Goal: Navigation & Orientation: Find specific page/section

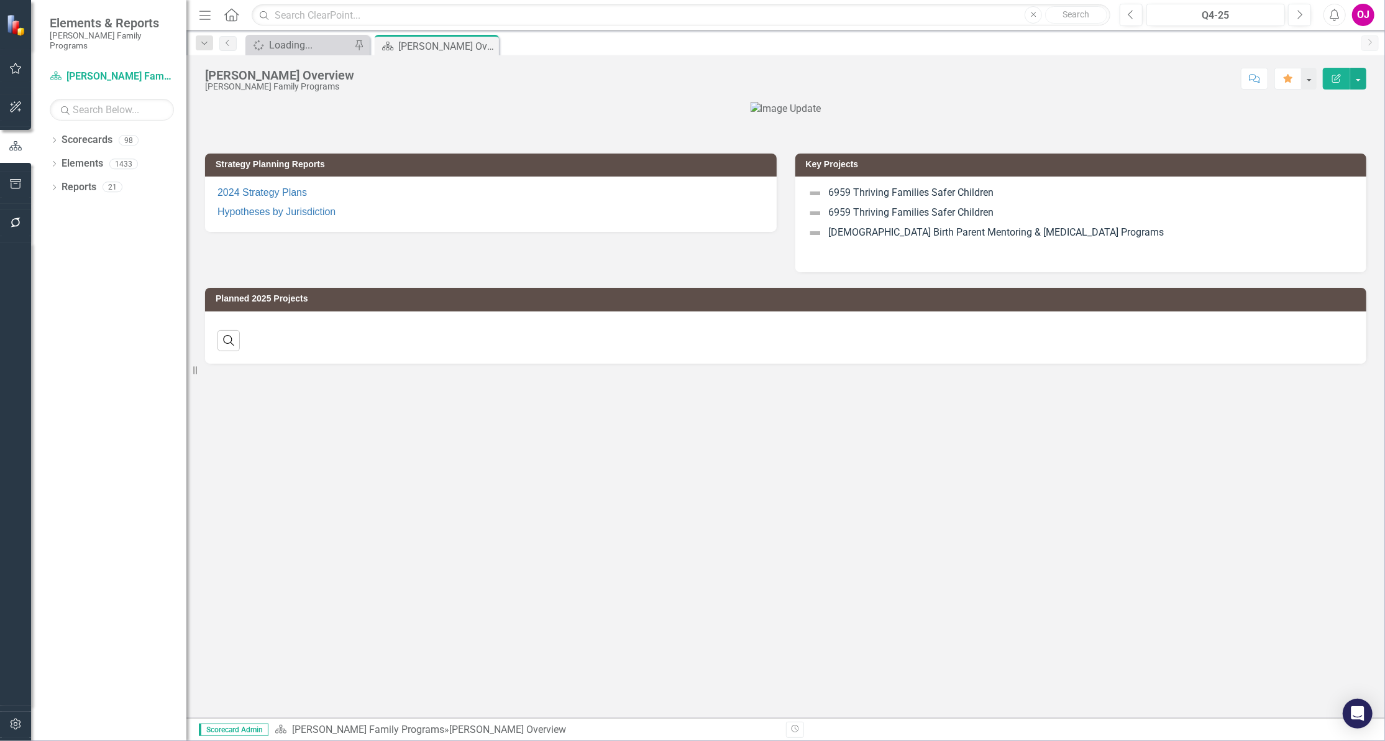
click at [55, 138] on icon "Dropdown" at bounding box center [54, 141] width 9 height 7
click at [62, 160] on icon "Dropdown" at bounding box center [60, 163] width 9 height 7
click at [70, 206] on icon "Dropdown" at bounding box center [72, 209] width 9 height 7
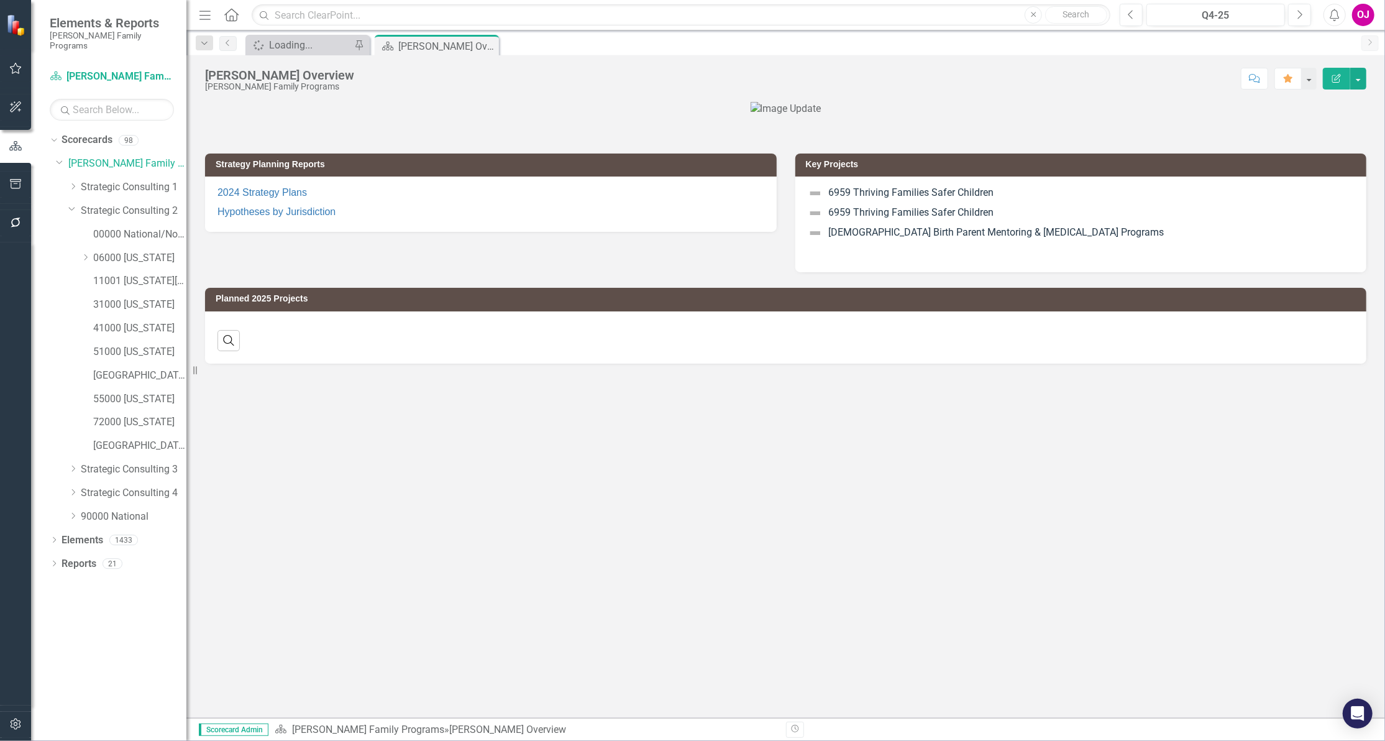
click at [82, 254] on icon "Dropdown" at bounding box center [85, 257] width 9 height 7
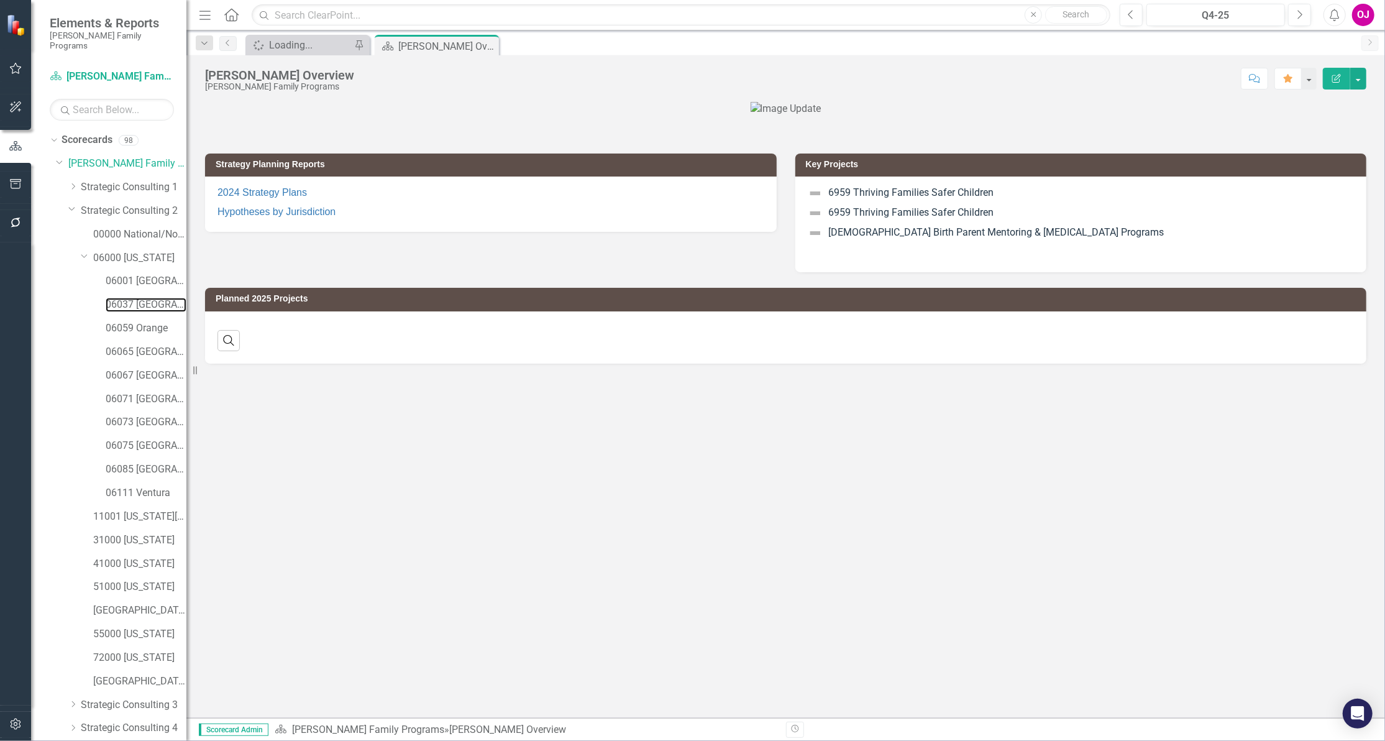
click at [110, 298] on link "06037 [GEOGRAPHIC_DATA]" at bounding box center [146, 305] width 81 height 14
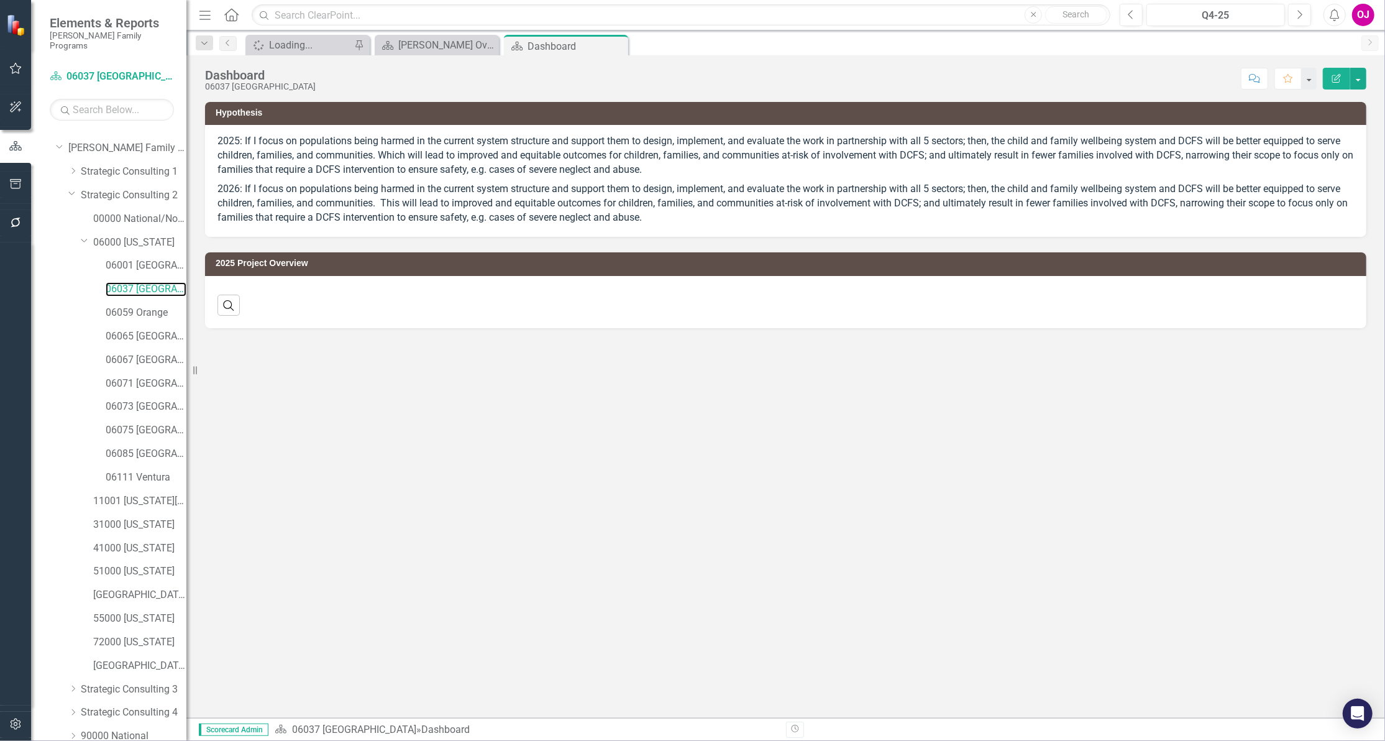
scroll to position [61, 0]
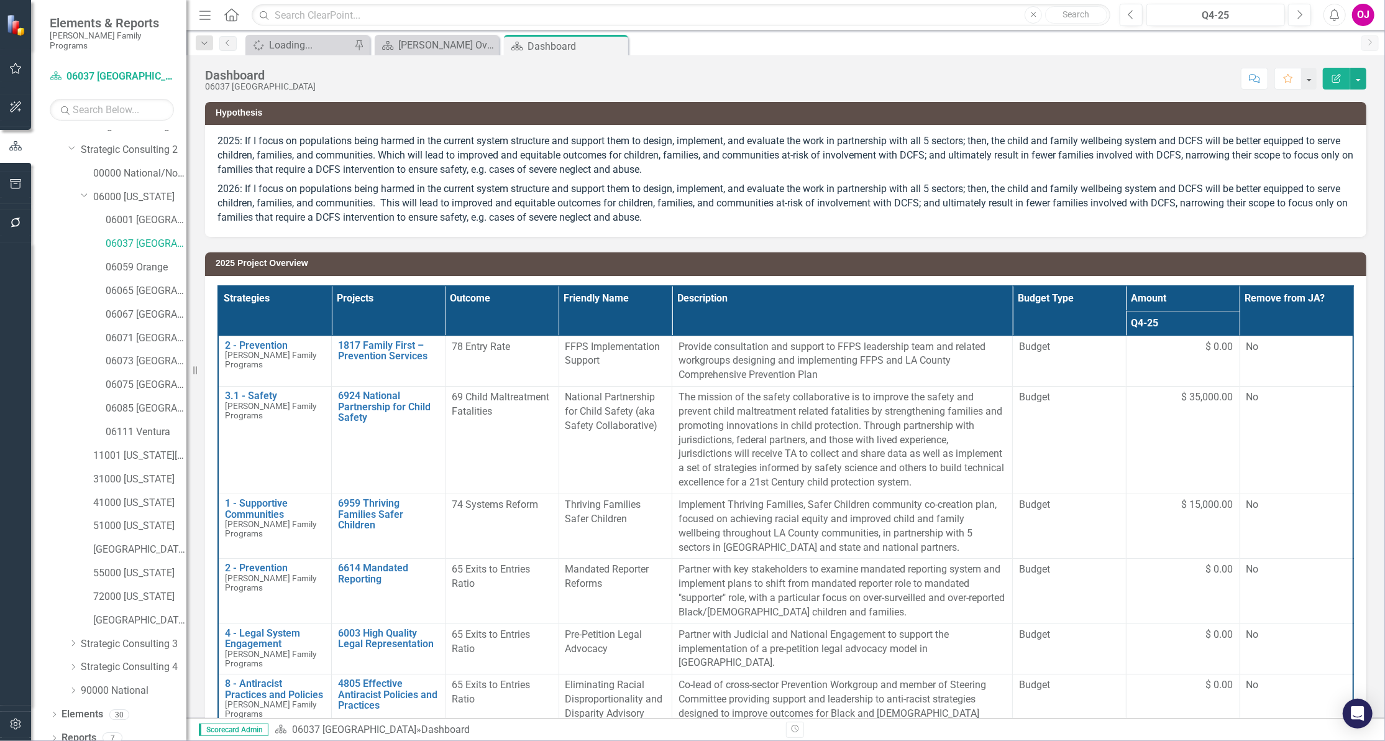
click at [58, 736] on icon "Dropdown" at bounding box center [54, 739] width 9 height 7
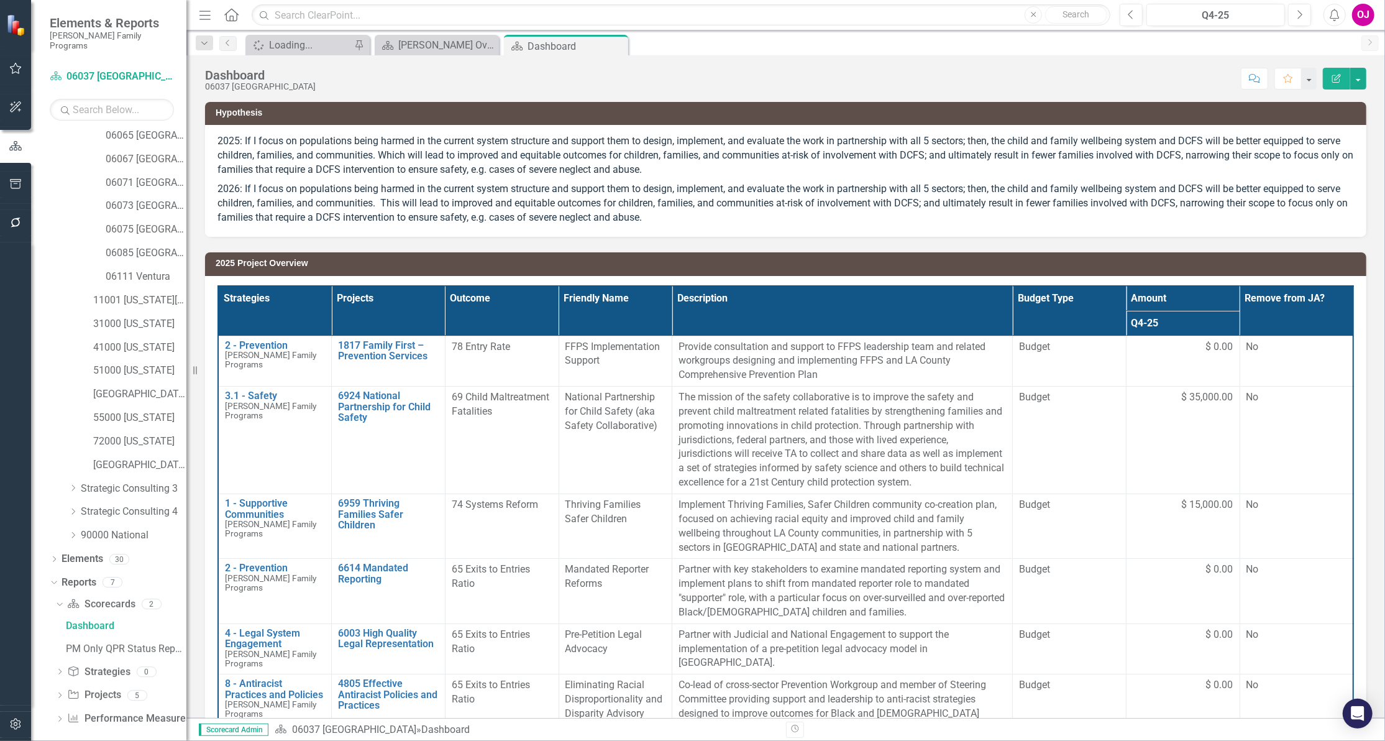
click at [61, 693] on icon "Dropdown" at bounding box center [59, 696] width 9 height 7
click at [115, 667] on div "2025 Project Overview" at bounding box center [126, 672] width 121 height 11
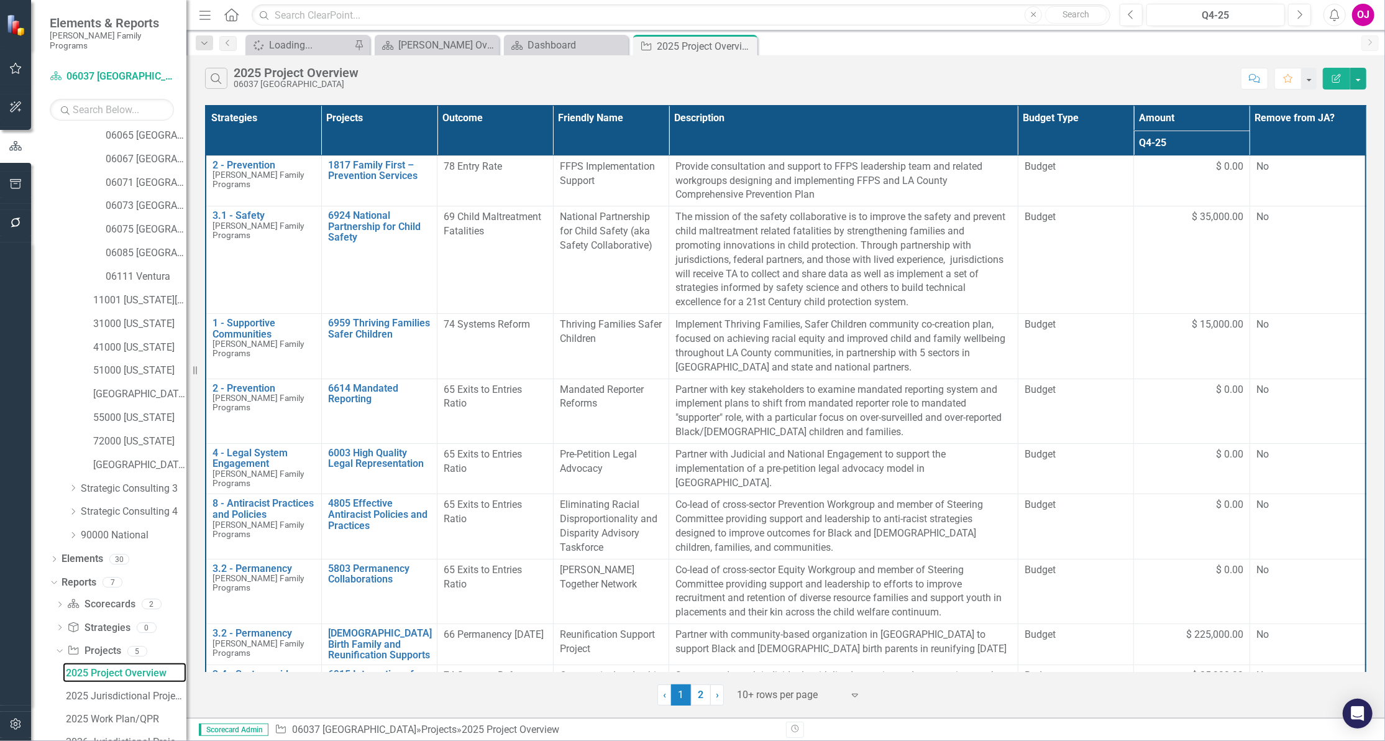
scroll to position [148, 0]
click at [843, 699] on div at bounding box center [790, 695] width 106 height 17
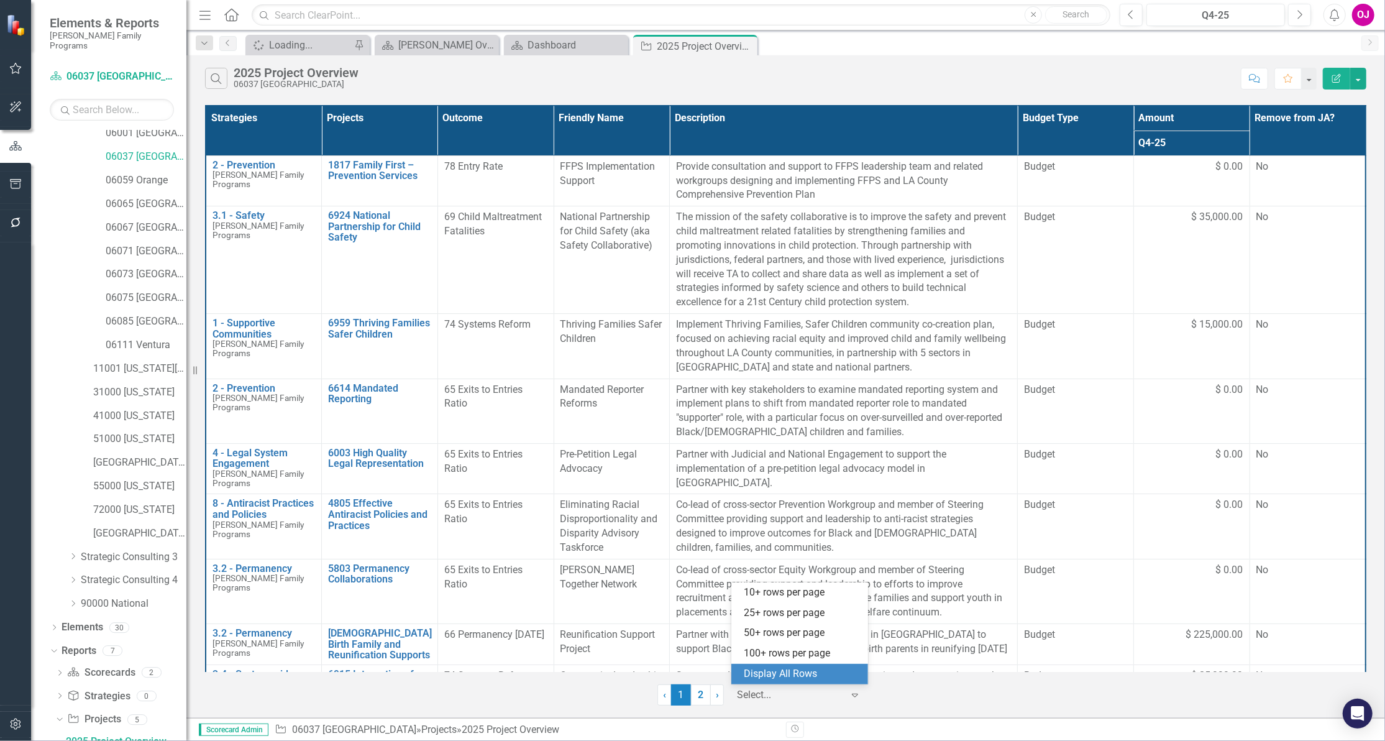
click at [833, 674] on div "Display All Rows" at bounding box center [802, 674] width 117 height 14
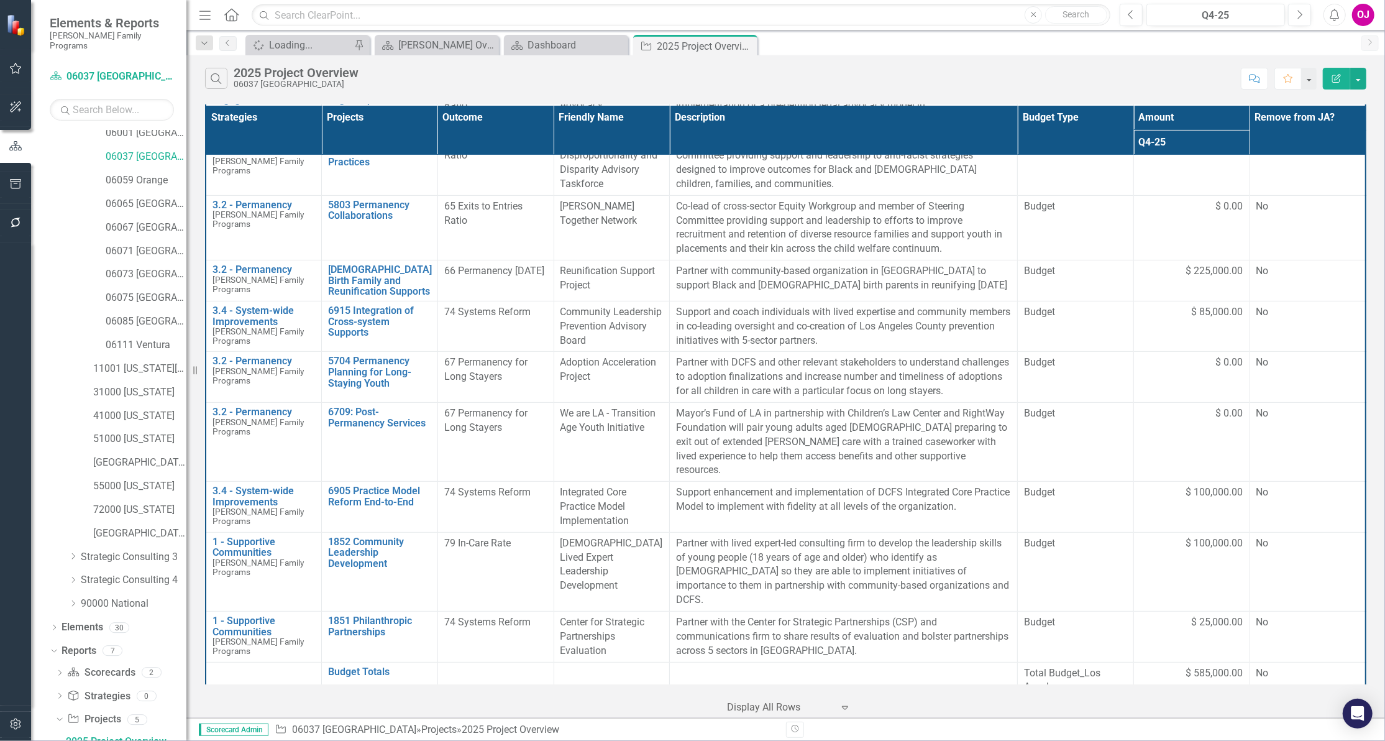
scroll to position [281, 0]
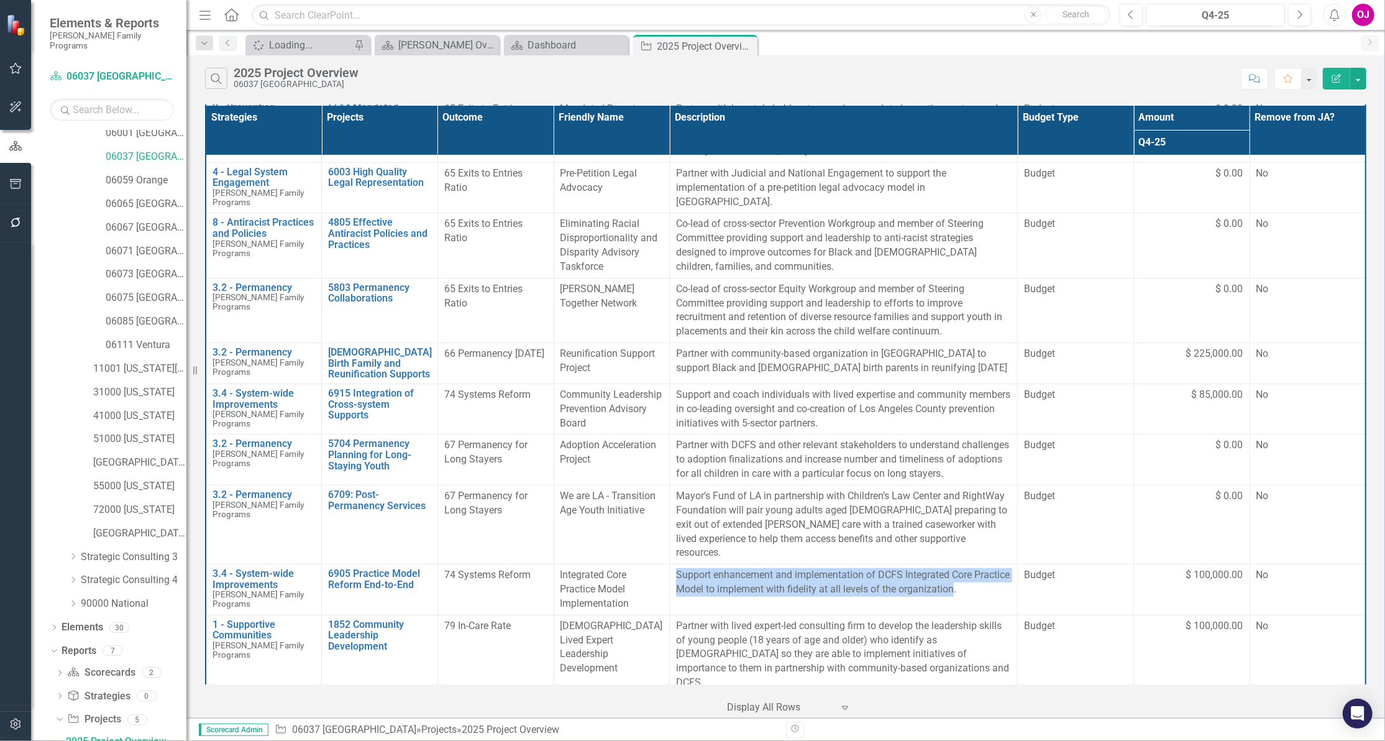
drag, startPoint x: 992, startPoint y: 577, endPoint x: 670, endPoint y: 558, distance: 323.0
click at [670, 564] on td "Support enhancement and implementation of DCFS Integrated Core Practice Model t…" at bounding box center [844, 589] width 348 height 51
copy p "Support enhancement and implementation of DCFS Integrated Core Practice Model t…"
click at [630, 590] on div "Integrated Core Practice Model Implementation" at bounding box center [611, 589] width 103 height 43
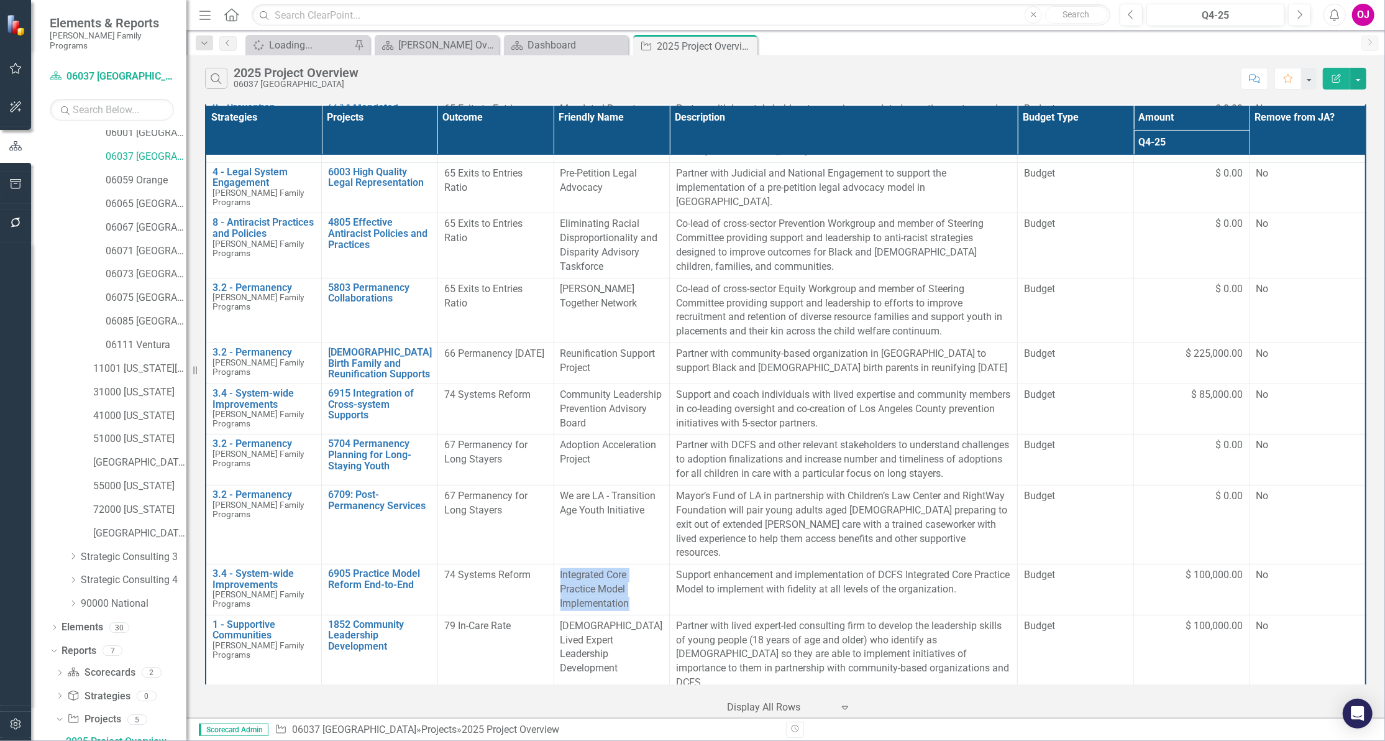
drag, startPoint x: 630, startPoint y: 590, endPoint x: 545, endPoint y: 565, distance: 88.7
click at [545, 565] on tr "3.4 - System-wide Improvements [PERSON_NAME] Family Programs Edit Edit Strategy…" at bounding box center [786, 589] width 1160 height 51
copy tr "Integrated Core Practice Model Implementation"
